Goal: Task Accomplishment & Management: Manage account settings

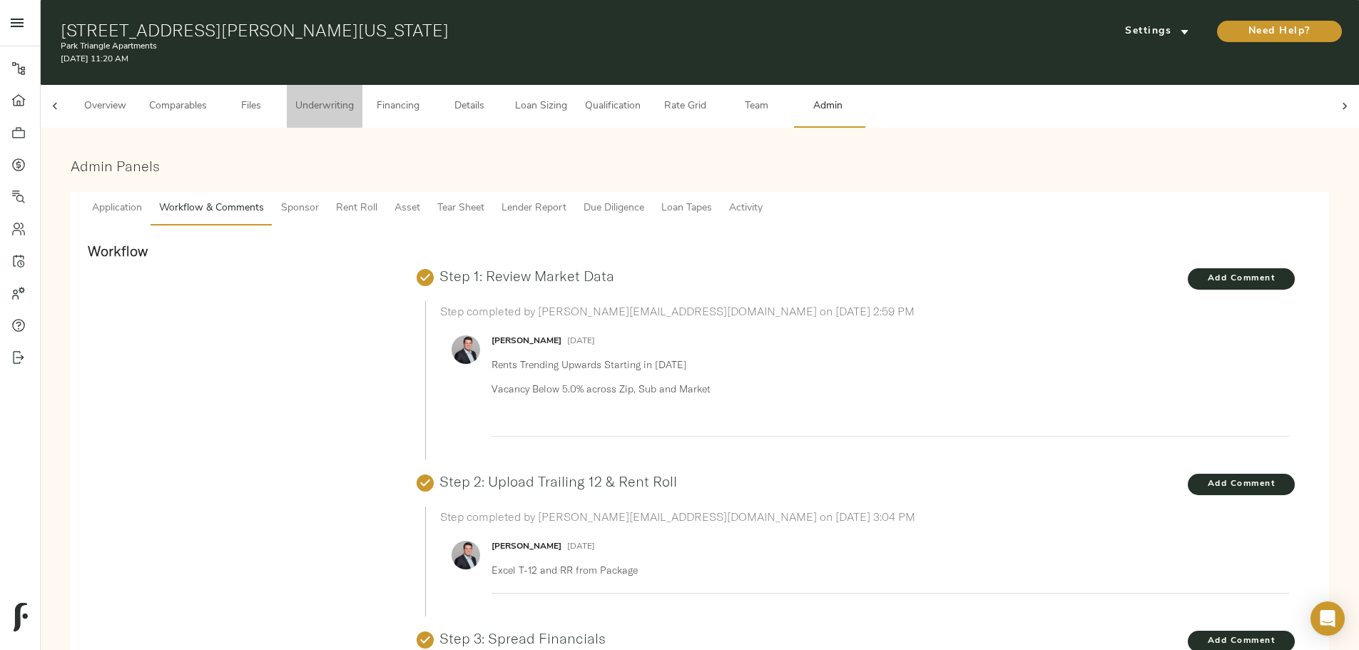
click at [354, 98] on span "Underwriting" at bounding box center [324, 107] width 58 height 18
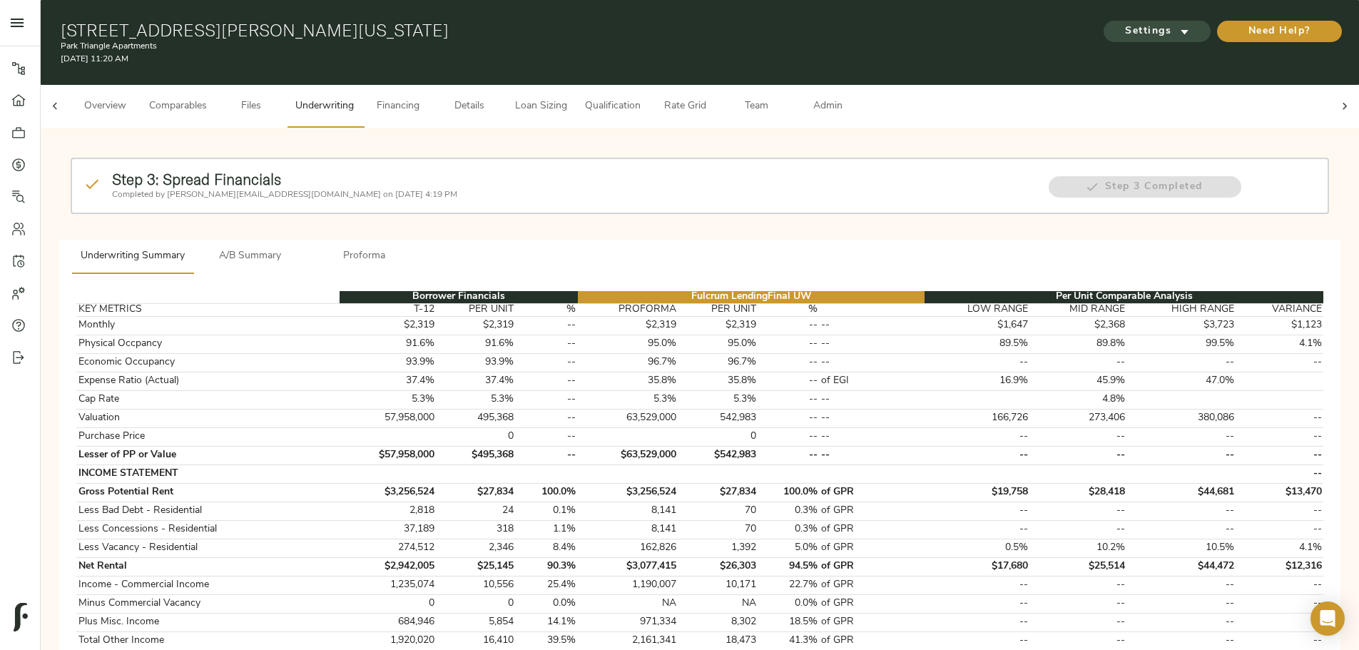
click at [1117, 23] on span "Settings" at bounding box center [1156, 32] width 78 height 18
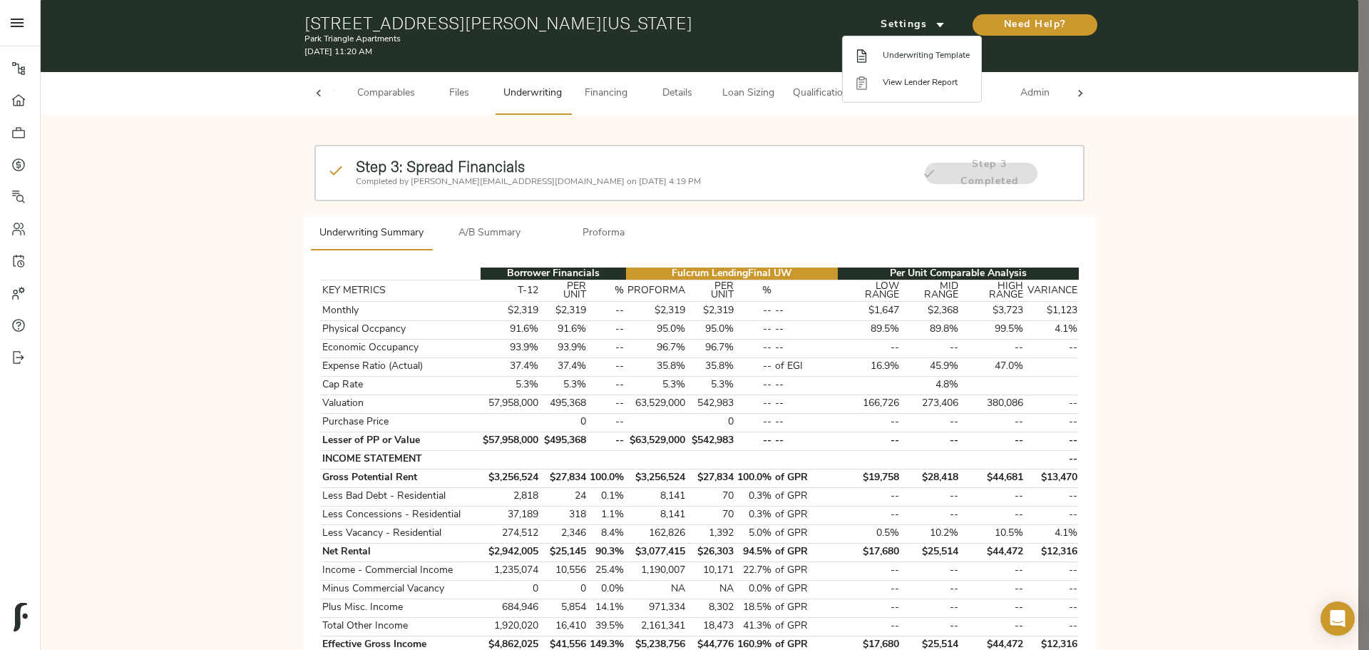
click at [906, 56] on span "Underwriting Template" at bounding box center [926, 55] width 87 height 13
click at [210, 502] on div at bounding box center [684, 325] width 1369 height 650
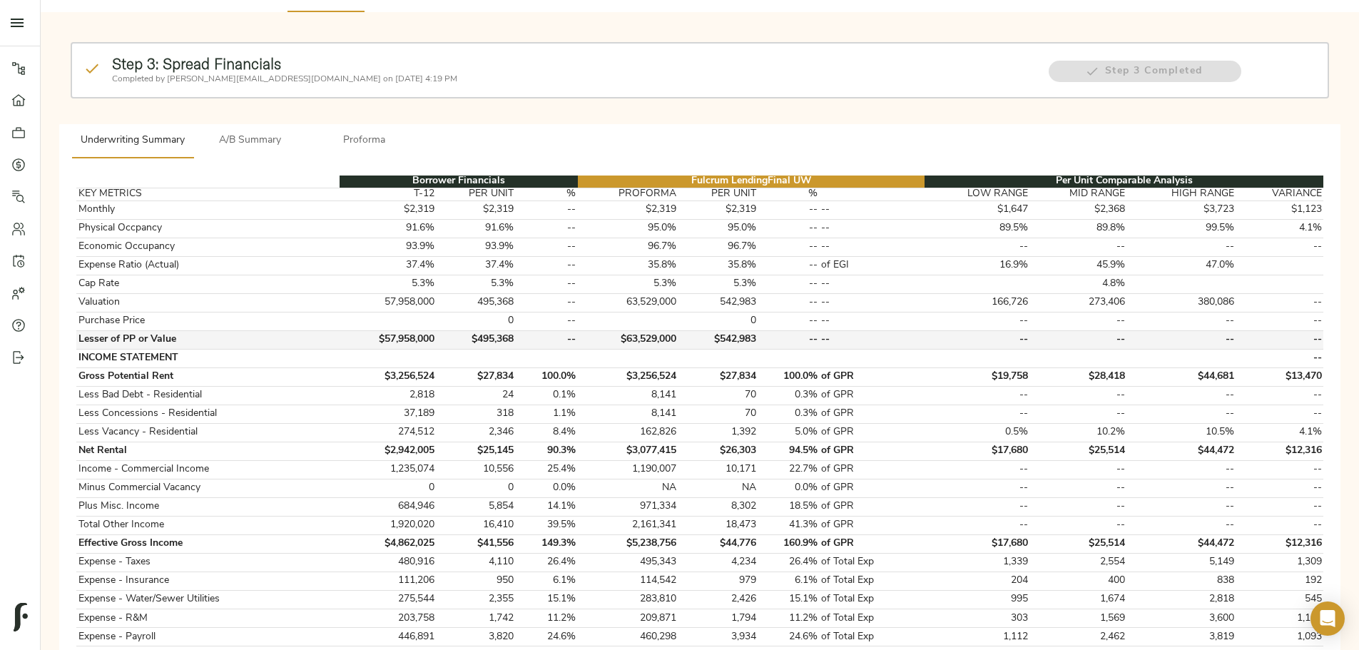
scroll to position [143, 0]
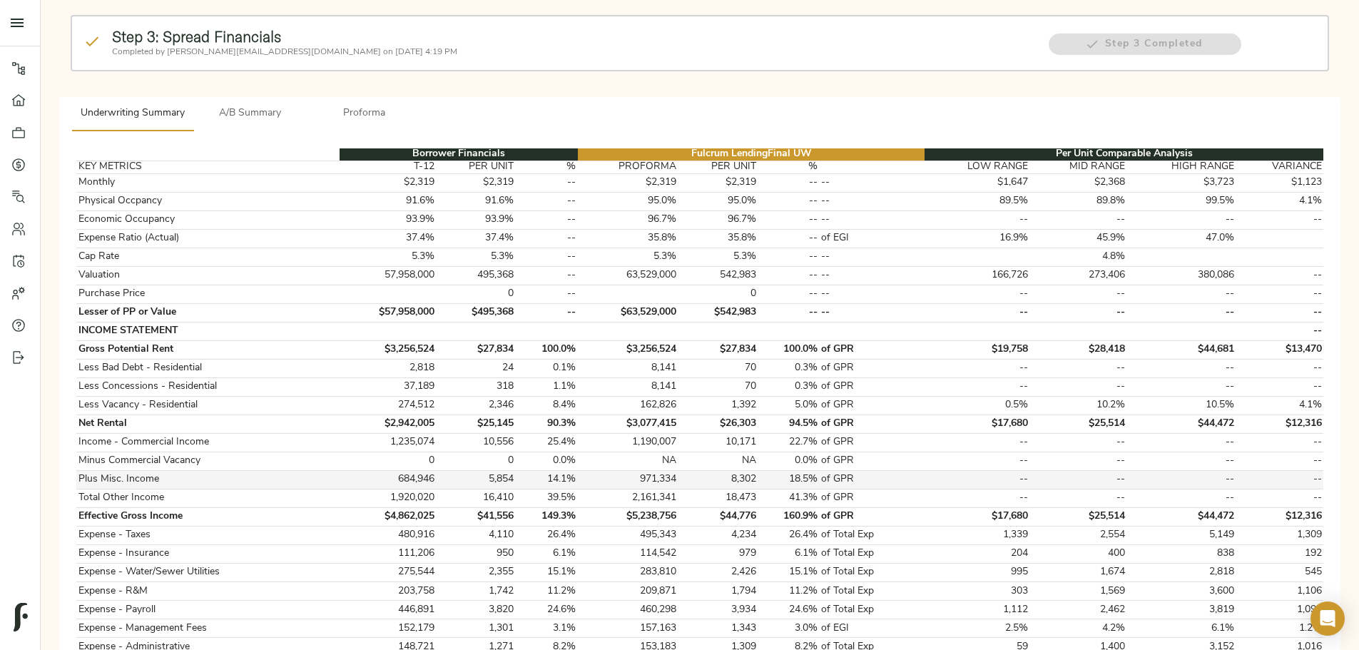
click at [678, 470] on td "971,334" at bounding box center [628, 479] width 101 height 19
click at [678, 451] on td "NA" at bounding box center [628, 460] width 101 height 19
